Goal: Check status

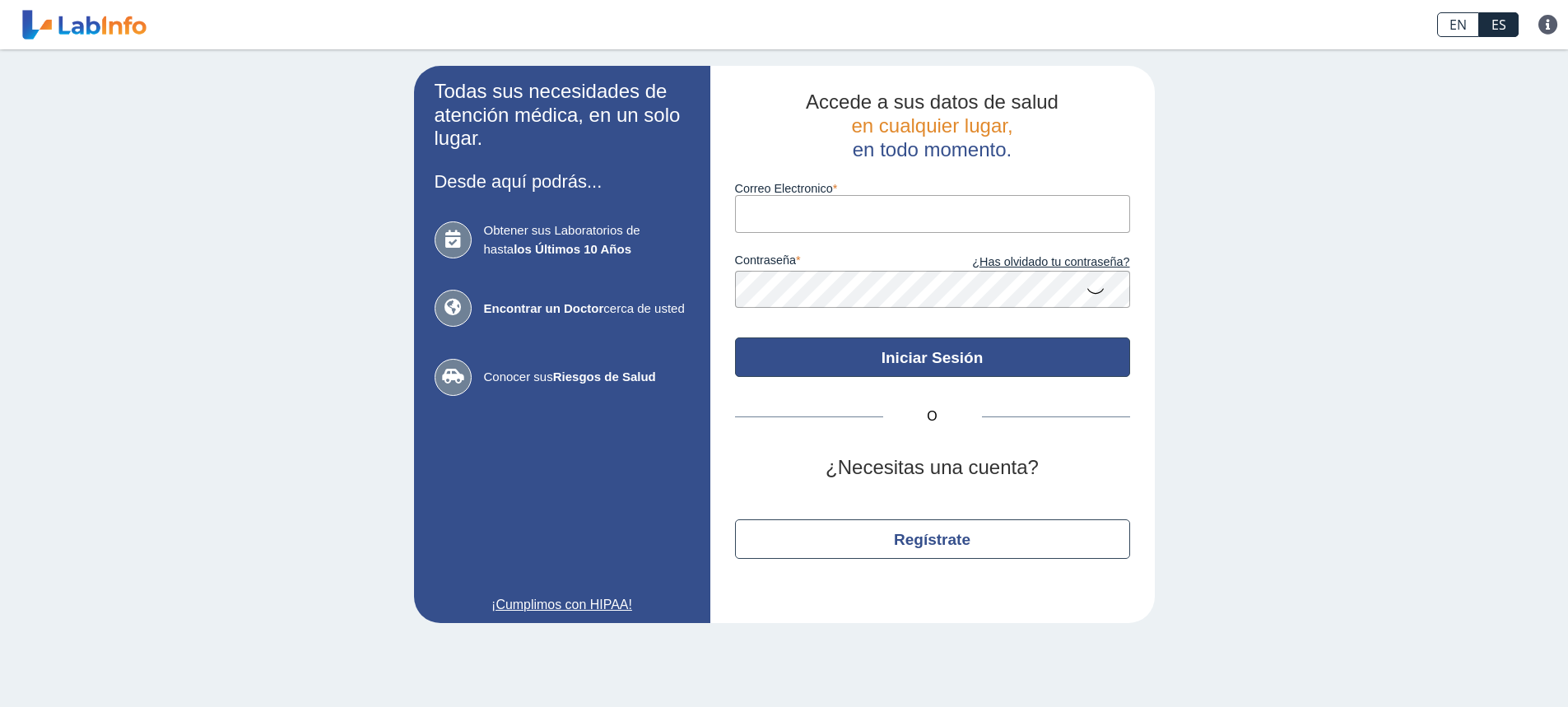
type input "[EMAIL_ADDRESS][DOMAIN_NAME]"
drag, startPoint x: 887, startPoint y: 355, endPoint x: 896, endPoint y: 352, distance: 9.5
click at [887, 355] on button "Iniciar Sesión" at bounding box center [932, 356] width 395 height 39
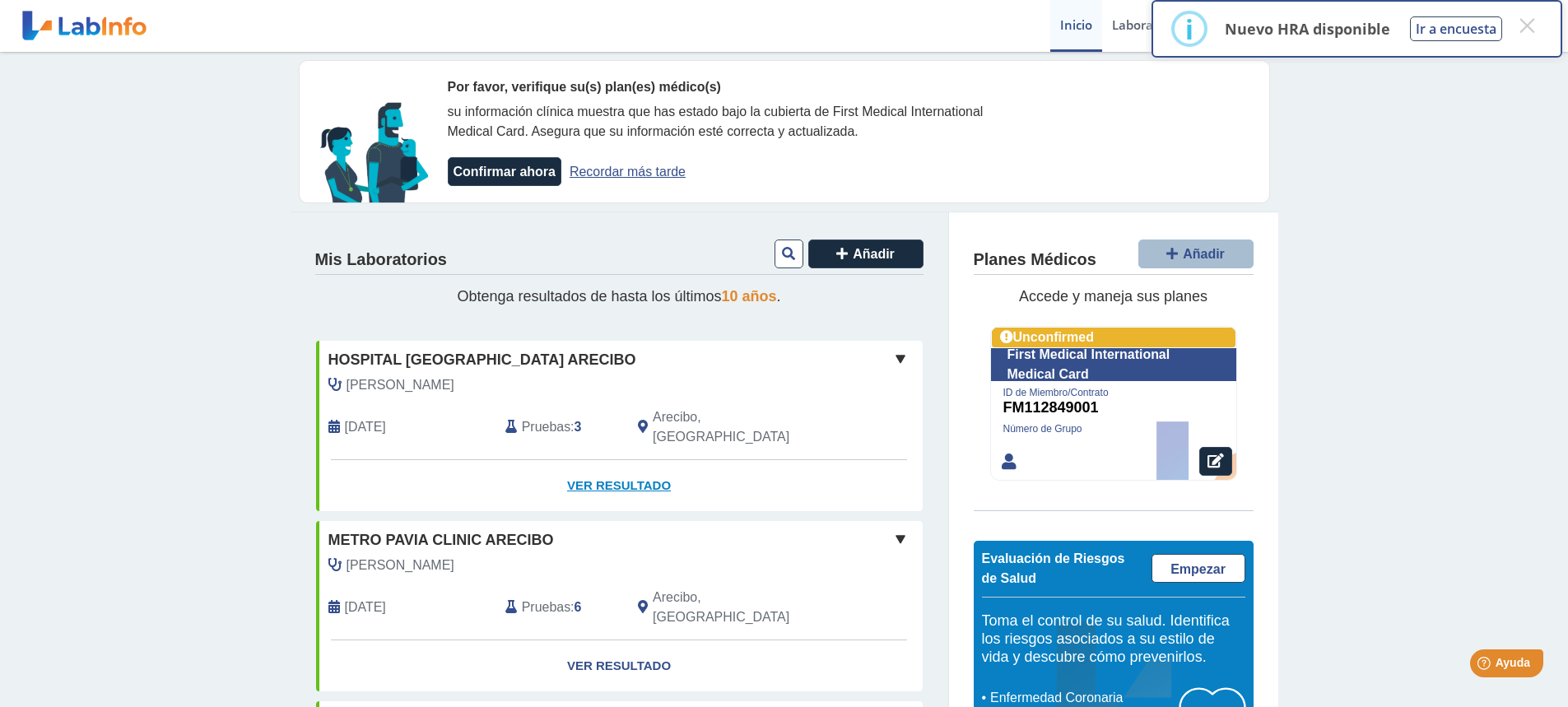
click at [616, 466] on link "Ver Resultado" at bounding box center [619, 485] width 607 height 52
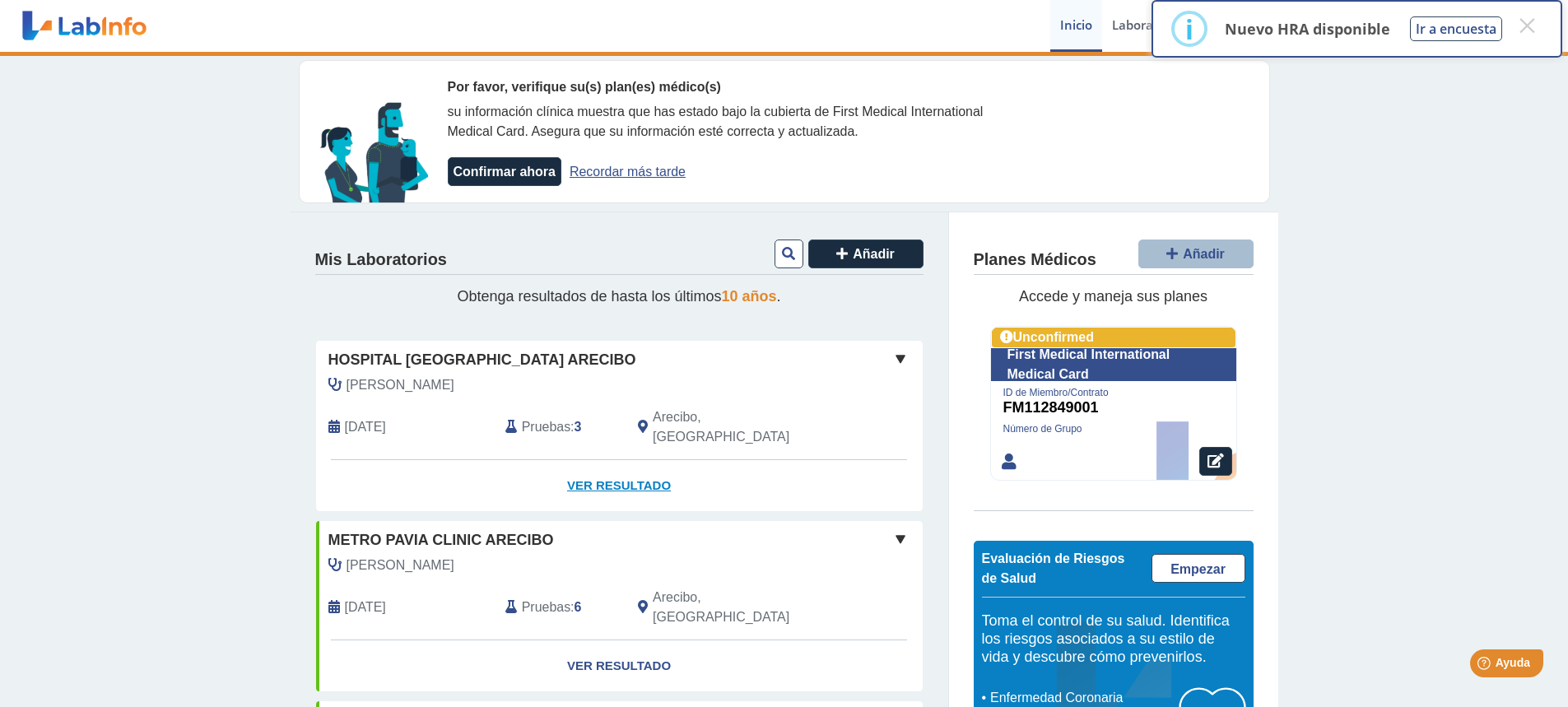
click at [607, 465] on link "Ver Resultado" at bounding box center [619, 485] width 607 height 52
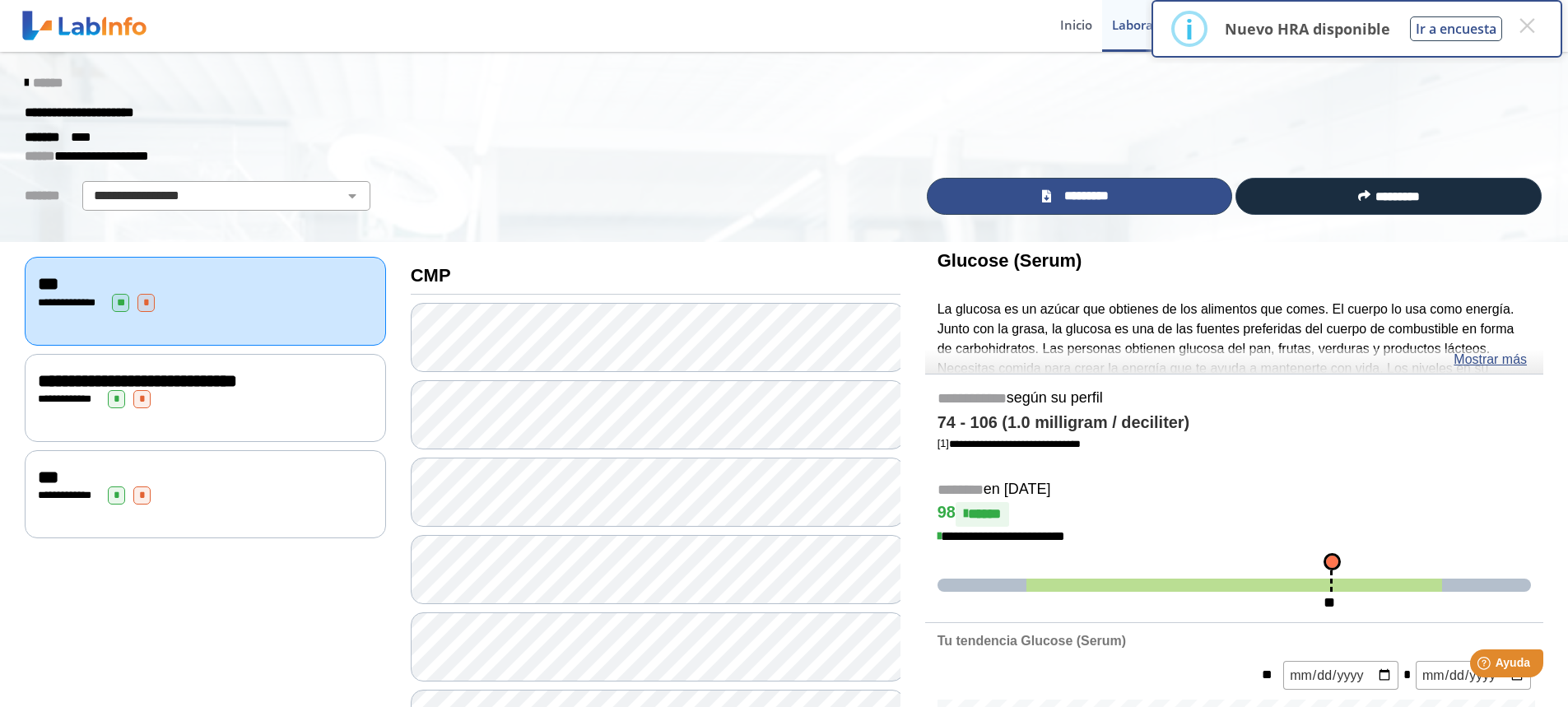
click at [1076, 201] on span "*********" at bounding box center [1086, 196] width 60 height 19
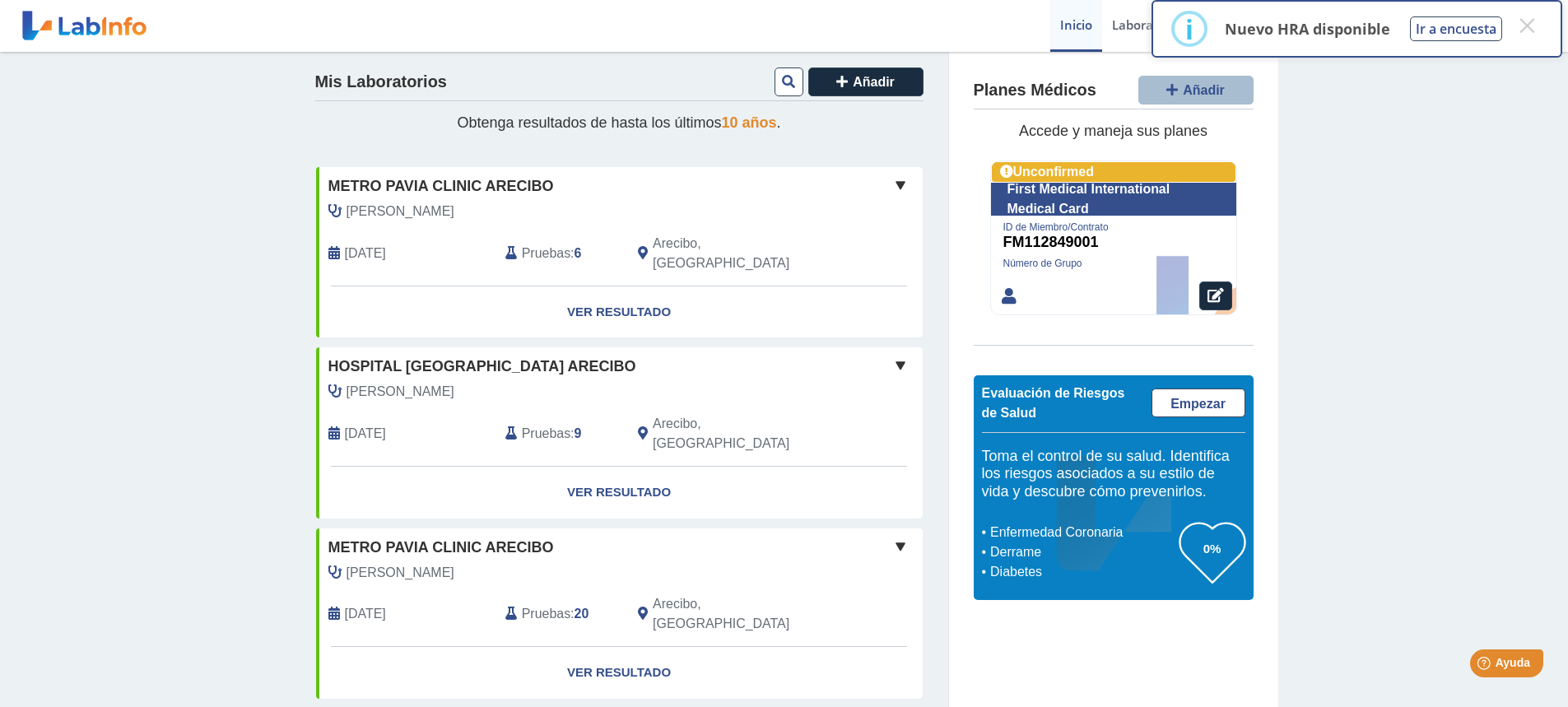
scroll to position [182, 0]
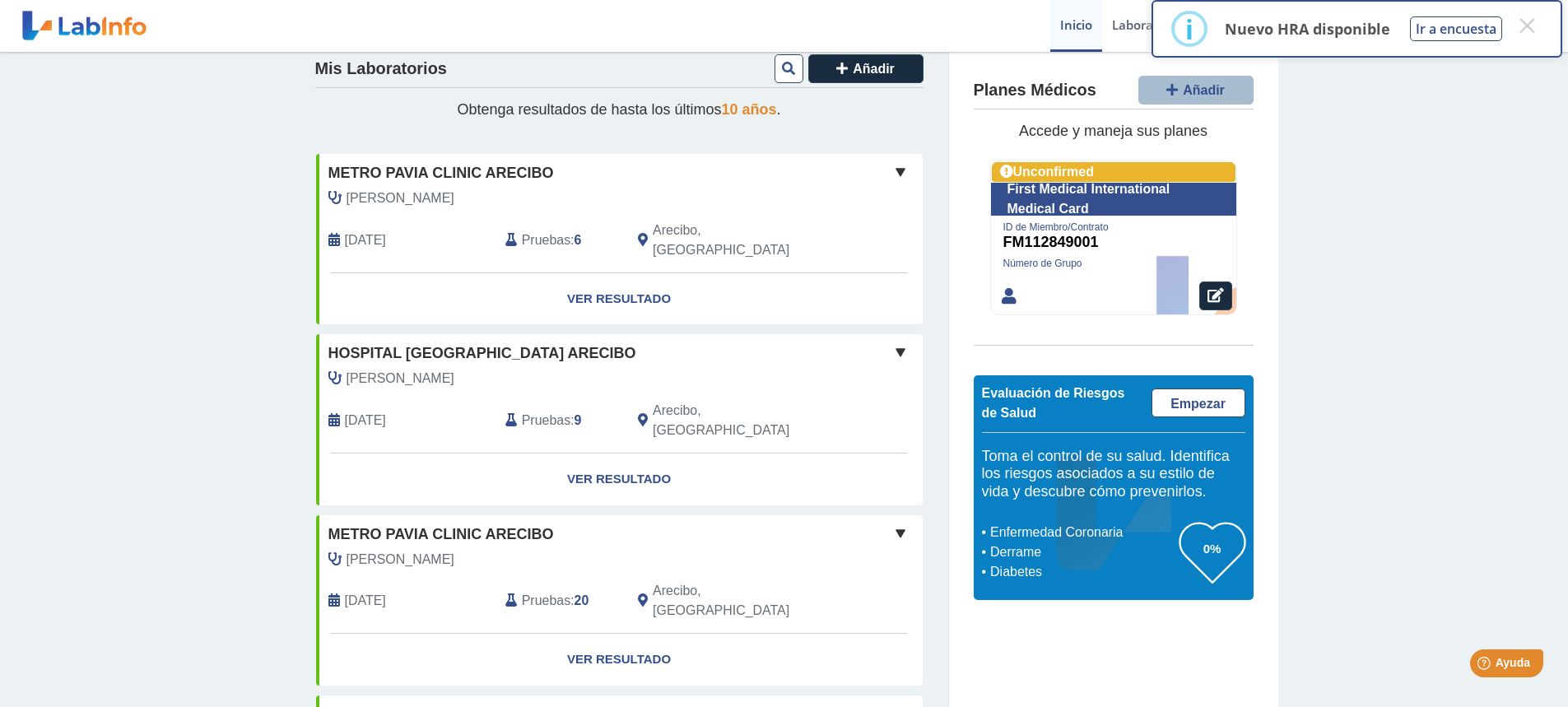
click at [897, 173] on span at bounding box center [901, 172] width 20 height 20
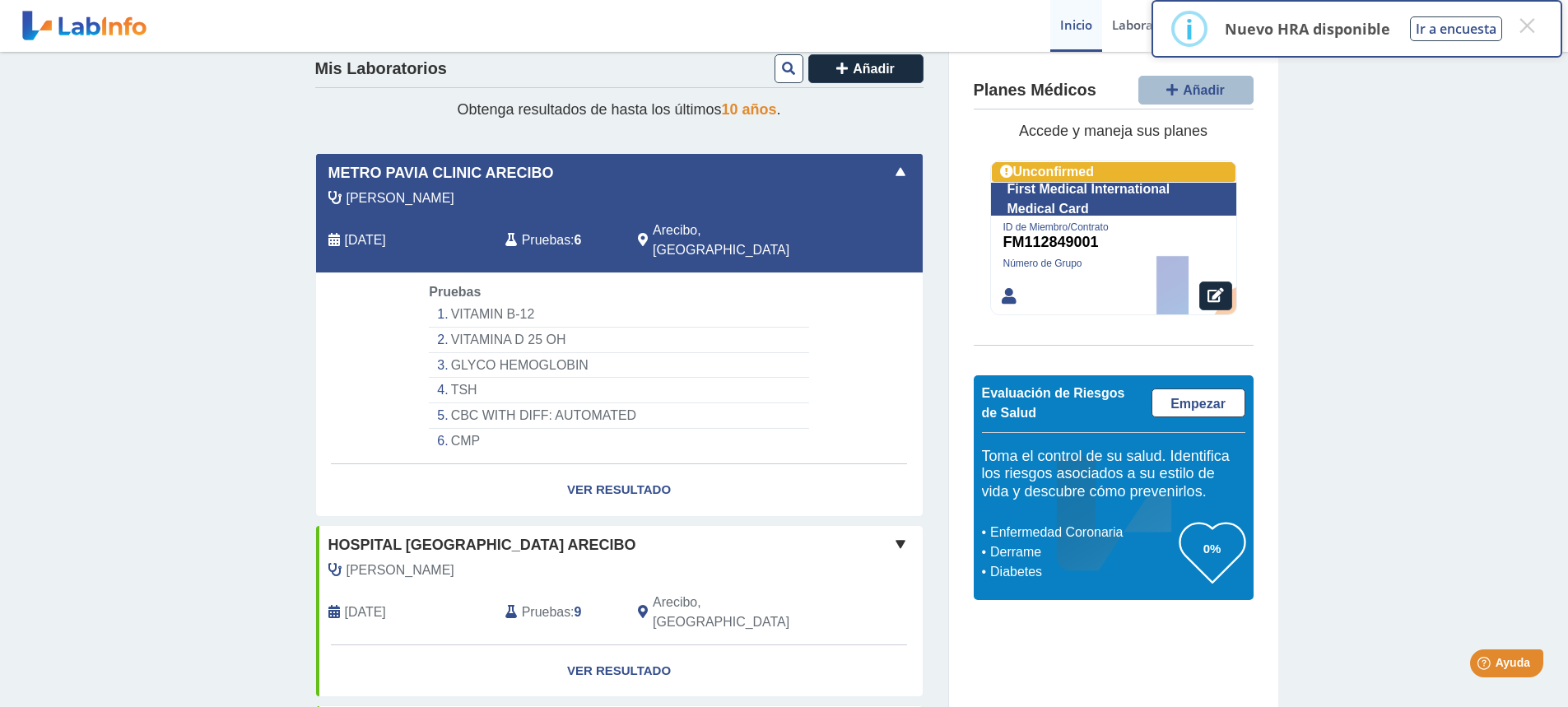
click at [897, 173] on span at bounding box center [901, 172] width 20 height 20
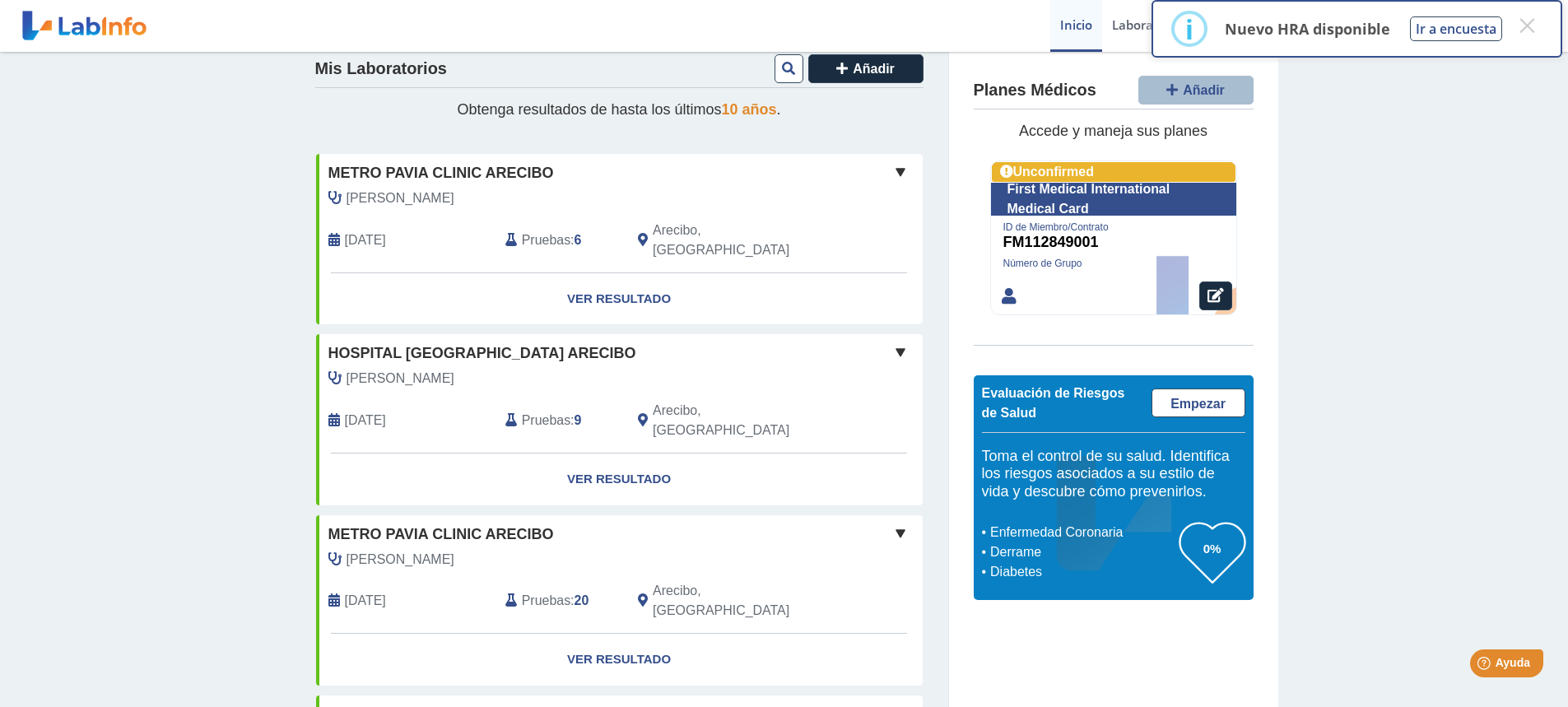
drag, startPoint x: 1552, startPoint y: 201, endPoint x: 1546, endPoint y: 234, distance: 33.5
drag, startPoint x: 1542, startPoint y: 236, endPoint x: 1537, endPoint y: 264, distance: 28.4
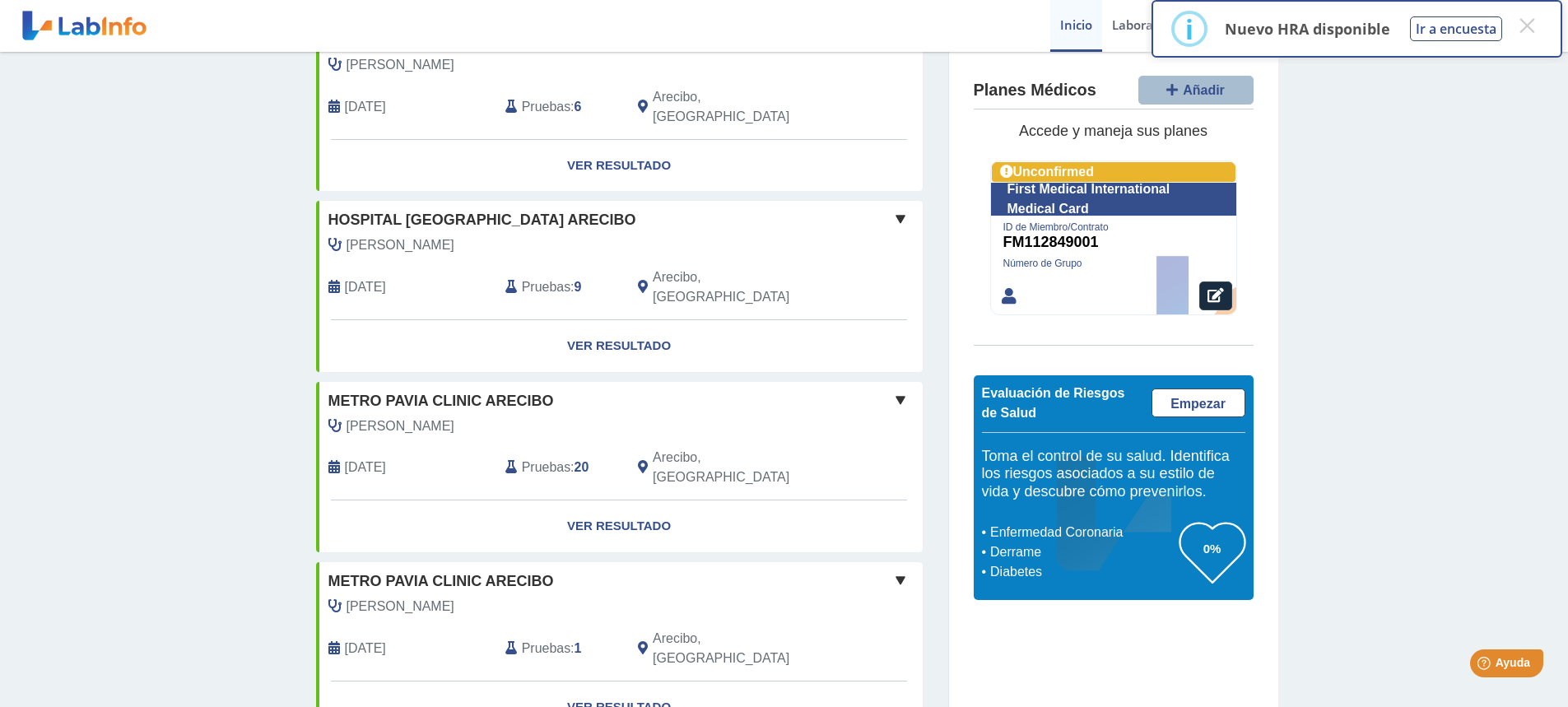
scroll to position [0, 0]
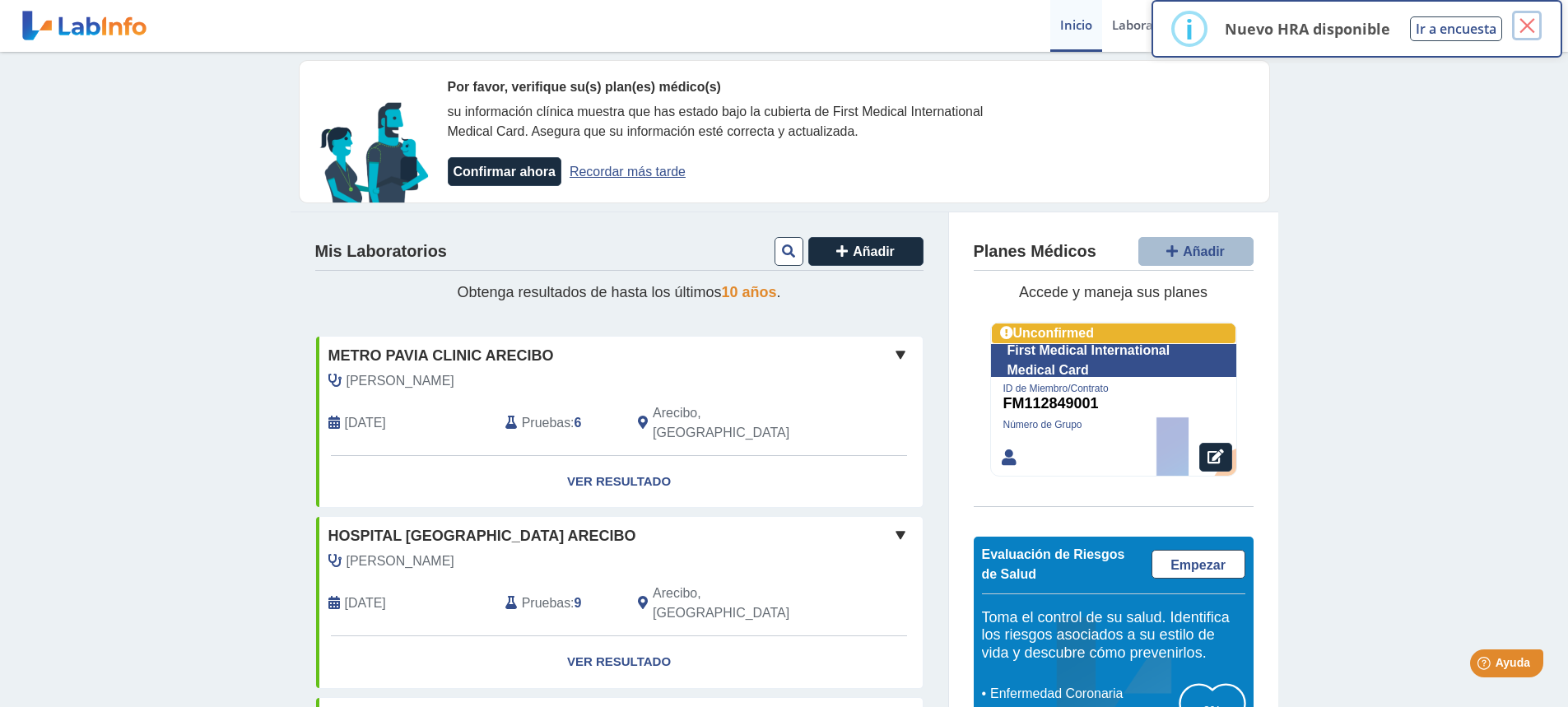
click at [1534, 24] on button "×" at bounding box center [1527, 26] width 30 height 30
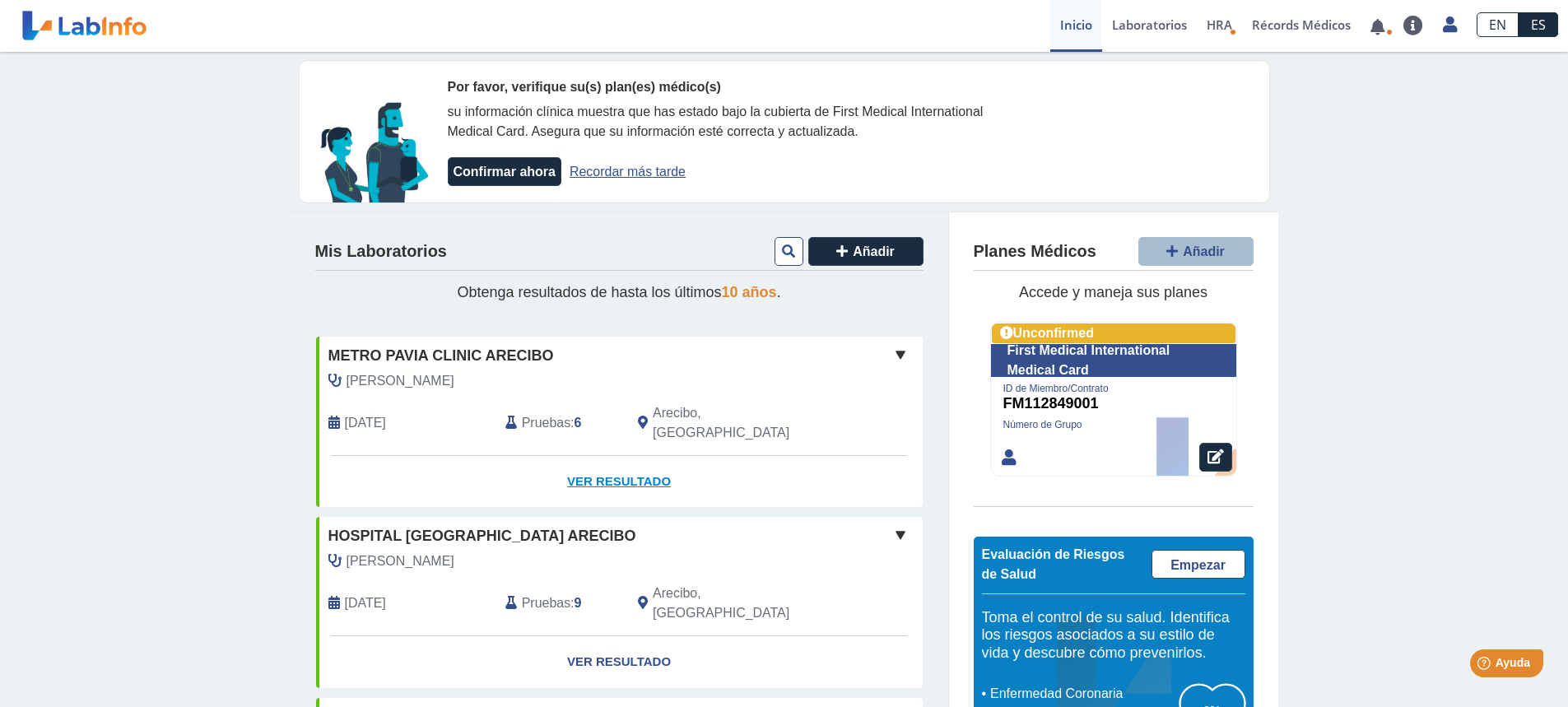
click at [632, 457] on link "Ver Resultado" at bounding box center [619, 481] width 607 height 52
